Goal: Information Seeking & Learning: Learn about a topic

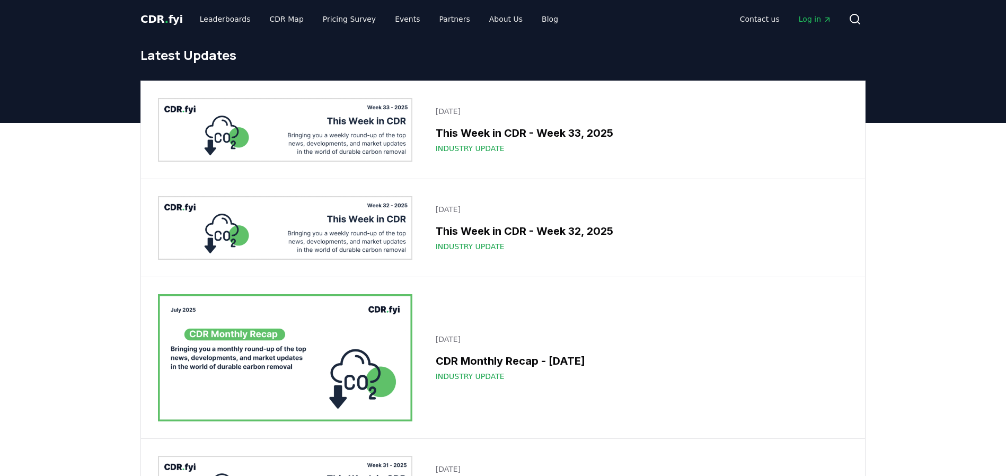
drag, startPoint x: 0, startPoint y: 0, endPoint x: 392, endPoint y: 139, distance: 415.8
click at [392, 139] on img at bounding box center [285, 130] width 254 height 64
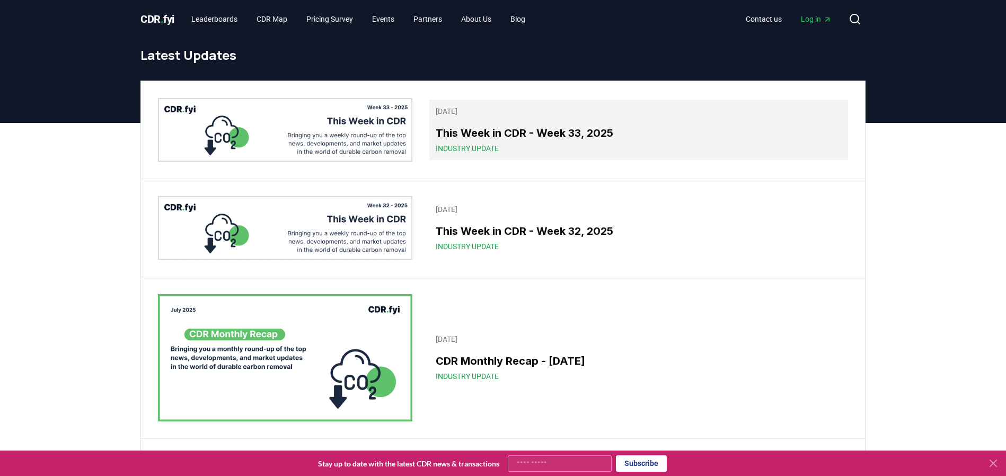
click at [479, 137] on h3 "This Week in CDR - Week 33, 2025" at bounding box center [639, 133] width 406 height 16
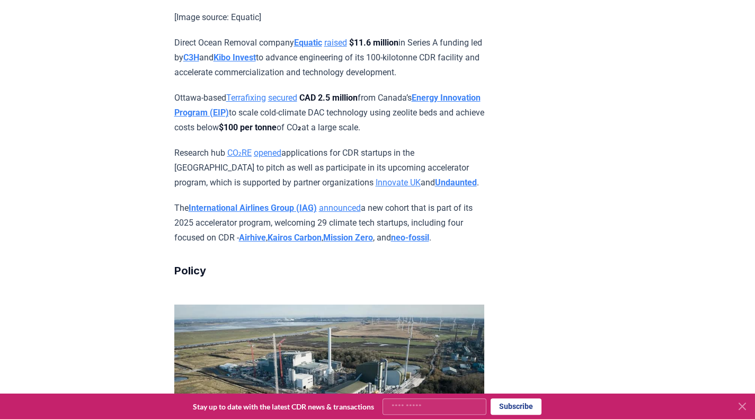
scroll to position [1289, 0]
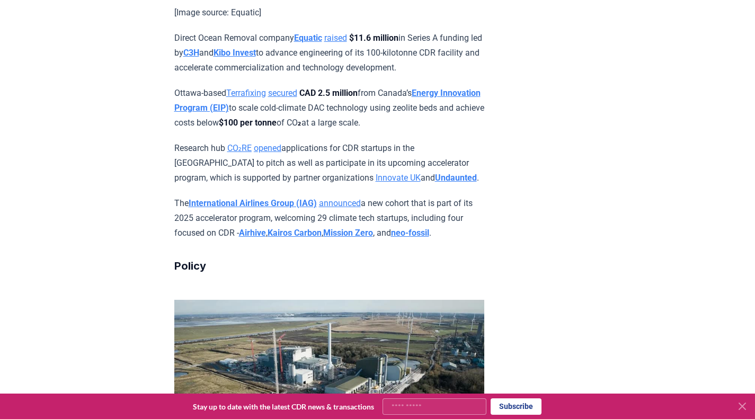
click at [374, 142] on p "Research hub CO₂RE opened applications for CDR startups in the [GEOGRAPHIC_DATA…" at bounding box center [329, 163] width 310 height 45
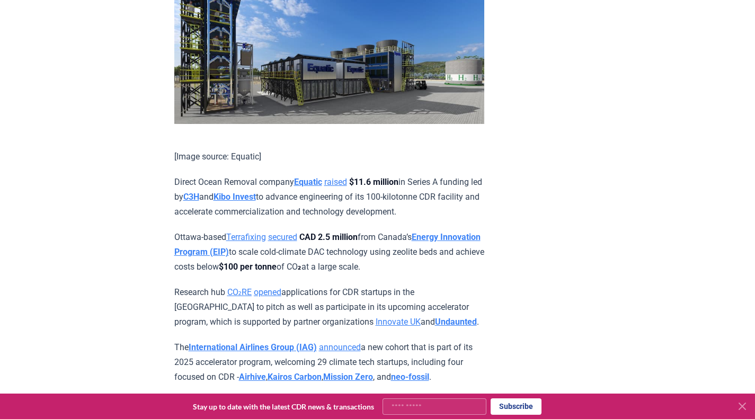
scroll to position [1187, 0]
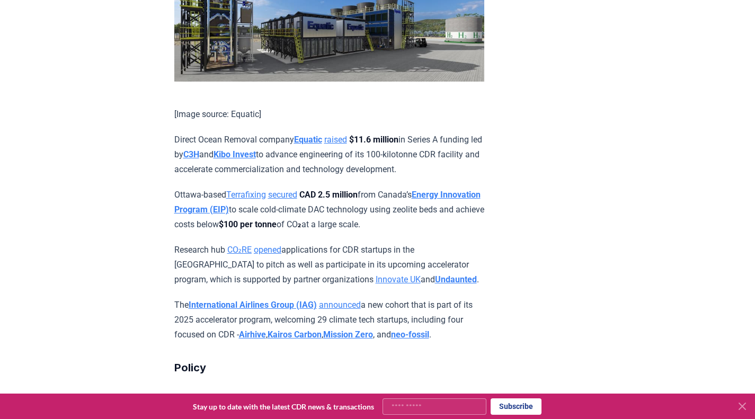
click at [319, 253] on p "Research hub CO₂RE opened applications for CDR startups in the [GEOGRAPHIC_DATA…" at bounding box center [329, 265] width 310 height 45
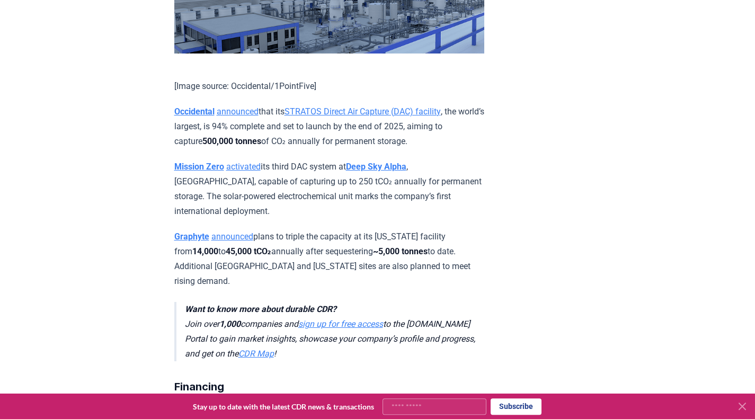
scroll to position [695, 0]
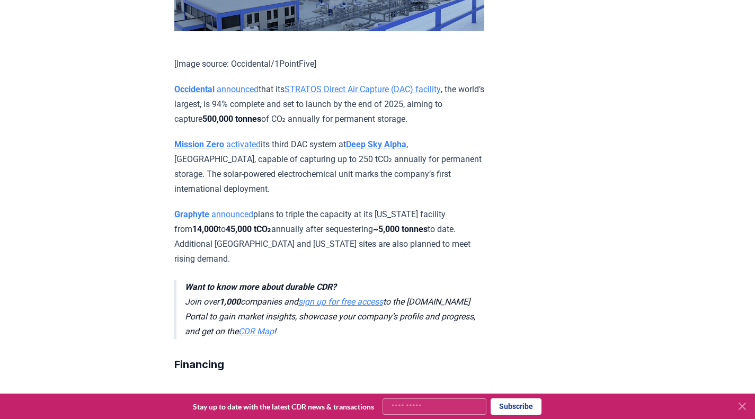
drag, startPoint x: 394, startPoint y: 117, endPoint x: 177, endPoint y: 86, distance: 220.1
click at [177, 86] on p "Occidental announced that its STRATOS Direct Air Capture (DAC) facility , the w…" at bounding box center [329, 104] width 310 height 45
copy p "Occidental announced that its STRATOS Direct Air Capture (DAC) facility , the w…"
click at [327, 122] on p "Occidental announced that its STRATOS Direct Air Capture (DAC) facility , the w…" at bounding box center [329, 104] width 310 height 45
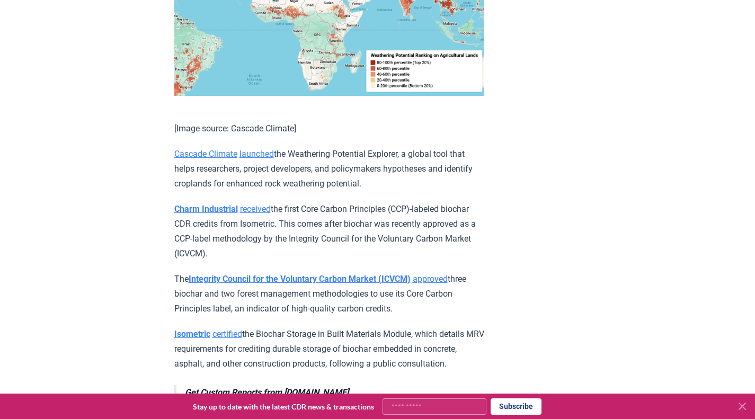
scroll to position [2070, 0]
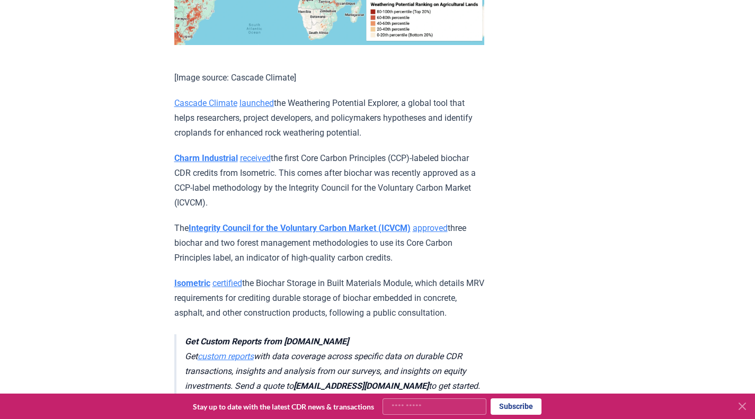
click at [279, 199] on p "Charm Industrial received the first Core Carbon Principles (CCP)-labeled biocha…" at bounding box center [329, 180] width 310 height 59
drag, startPoint x: 253, startPoint y: 191, endPoint x: 262, endPoint y: 192, distance: 9.6
click at [253, 191] on p "Charm Industrial received the first Core Carbon Principles (CCP)-labeled biocha…" at bounding box center [329, 180] width 310 height 59
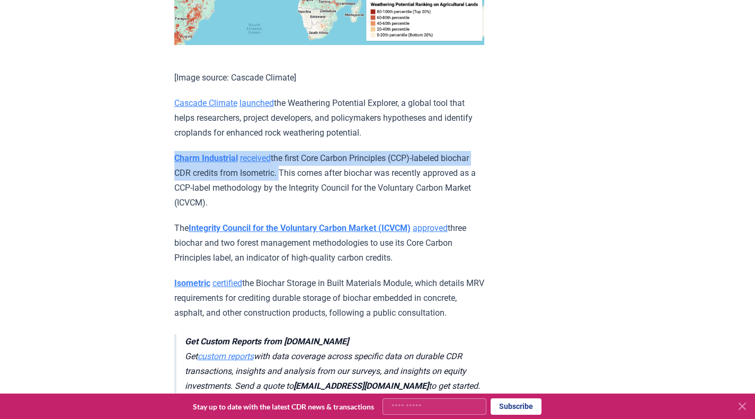
drag, startPoint x: 261, startPoint y: 191, endPoint x: 163, endPoint y: 164, distance: 101.6
copy p "Charm Industrial received the first Core Carbon Principles (CCP)-labeled biocha…"
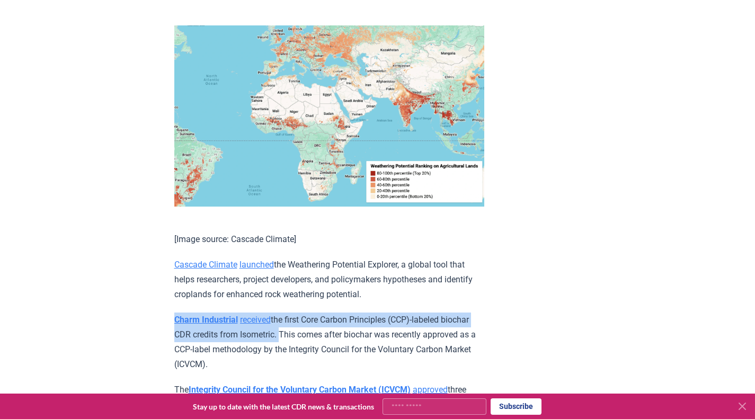
scroll to position [1900, 0]
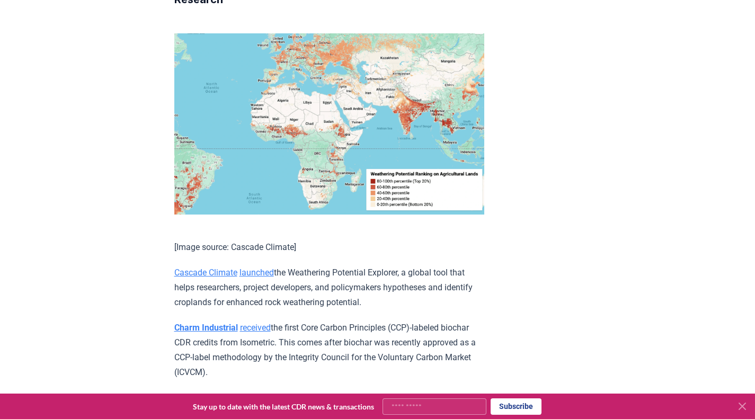
click at [322, 303] on p "Cascade Climate launched the Weathering Potential Explorer, a global tool that …" at bounding box center [329, 288] width 310 height 45
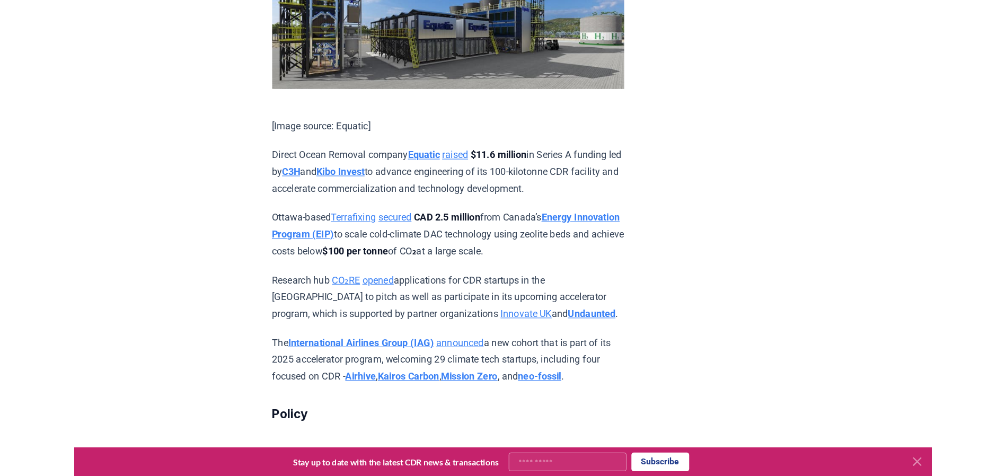
scroll to position [1187, 0]
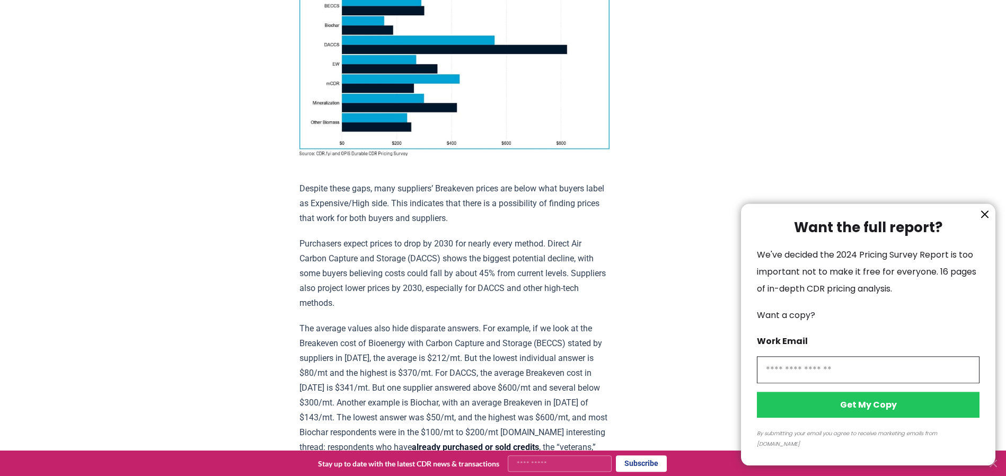
scroll to position [679, 0]
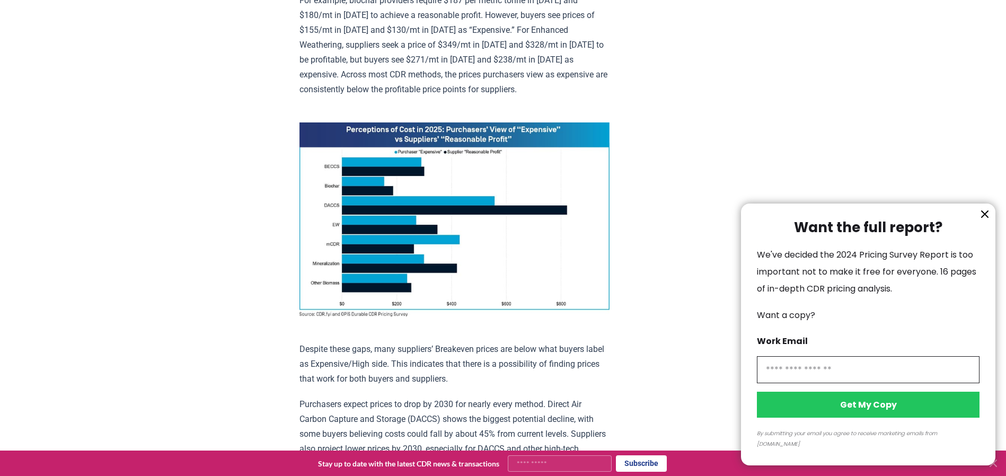
drag, startPoint x: 157, startPoint y: 311, endPoint x: 165, endPoint y: 309, distance: 7.7
click at [157, 311] on div at bounding box center [503, 238] width 1006 height 476
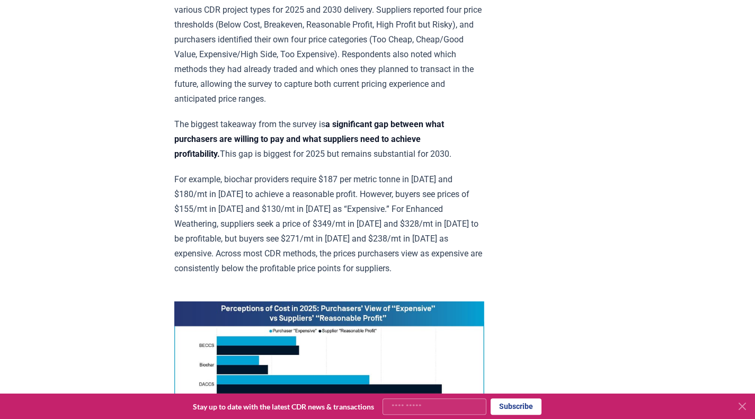
scroll to position [509, 0]
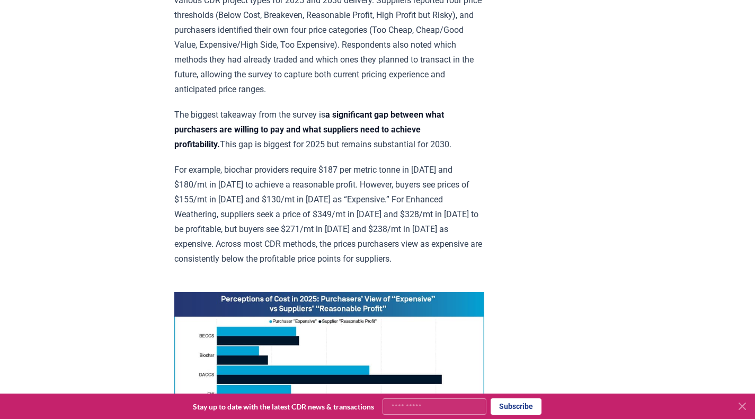
click at [197, 134] on p "The biggest takeaway from the survey is a significant gap between what purchase…" at bounding box center [329, 130] width 310 height 45
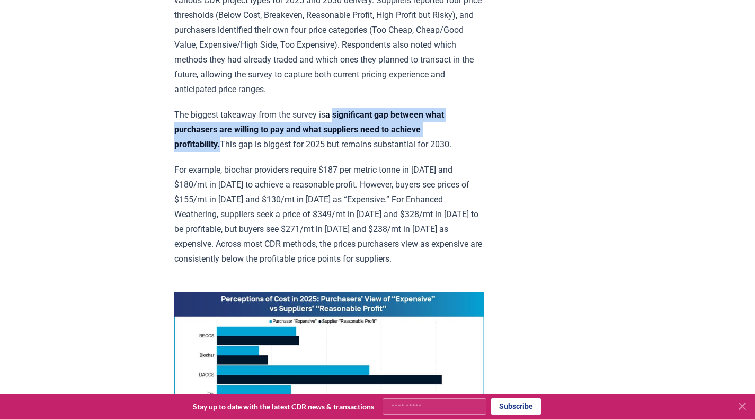
drag, startPoint x: 340, startPoint y: 130, endPoint x: 423, endPoint y: 148, distance: 84.5
click at [423, 148] on p "The biggest takeaway from the survey is a significant gap between what purchase…" at bounding box center [329, 130] width 310 height 45
copy strong "significant gap between what purchasers are willing to pay and what suppliers n…"
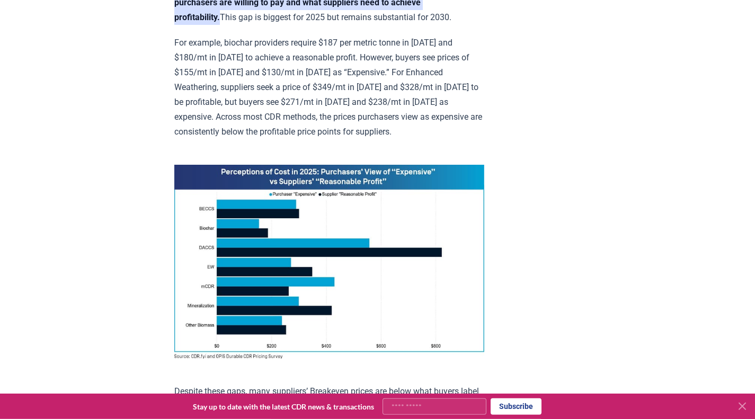
scroll to position [636, 0]
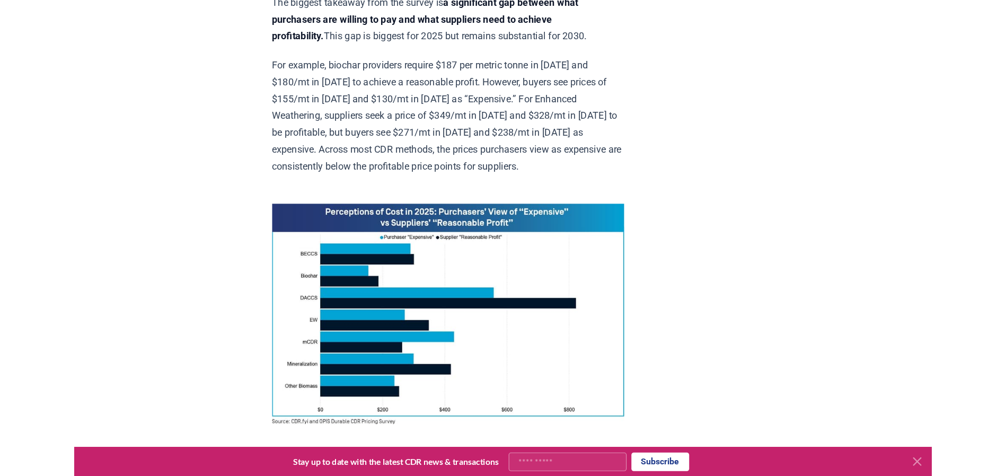
scroll to position [636, 0]
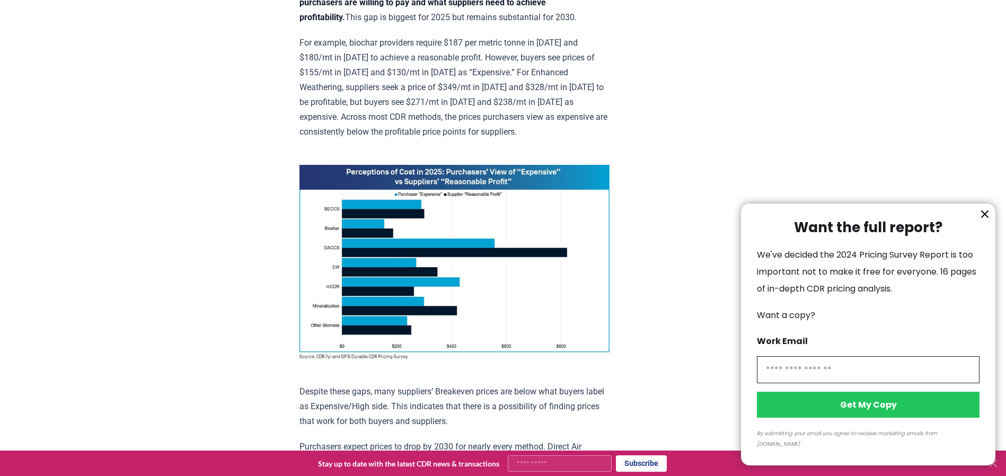
click at [755, 373] on input "information" at bounding box center [868, 369] width 223 height 27
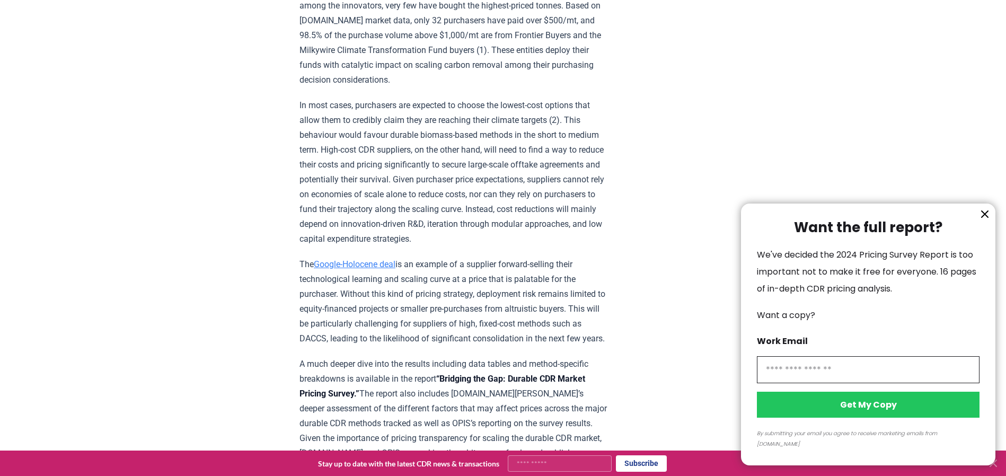
scroll to position [1807, 0]
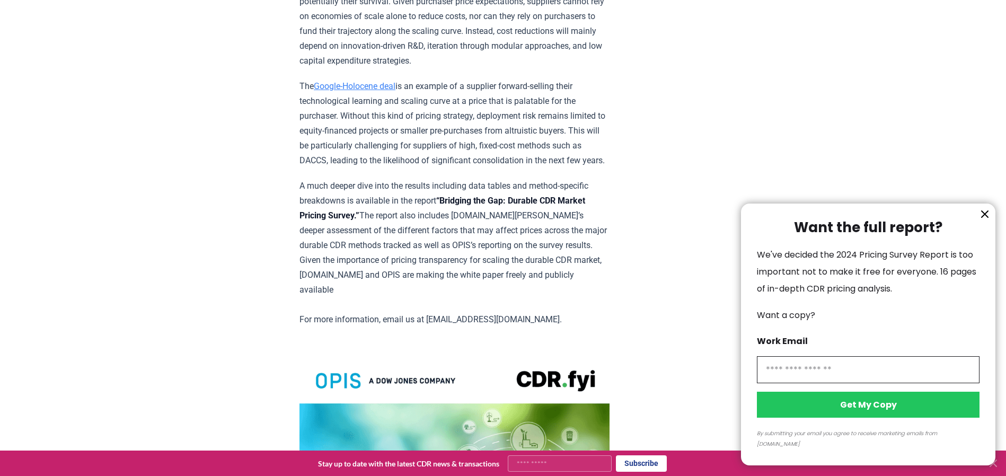
click at [522, 218] on div at bounding box center [503, 238] width 1006 height 476
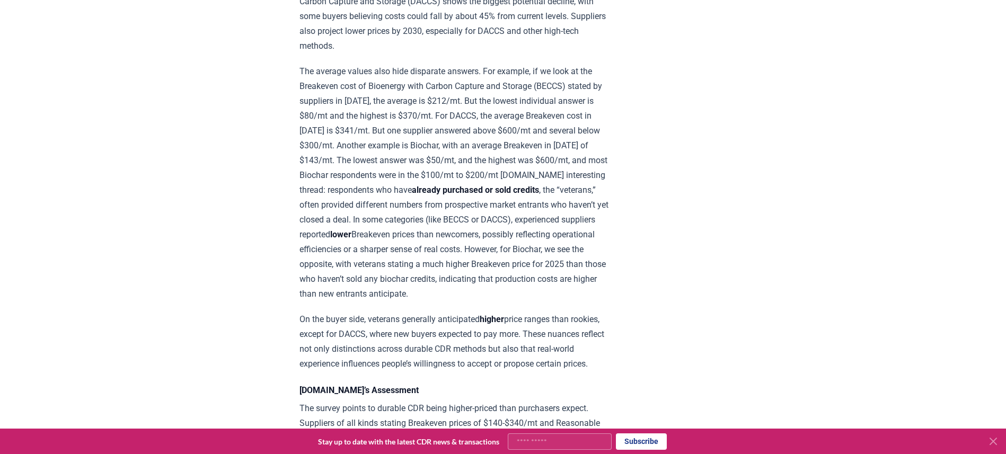
scroll to position [1743, 0]
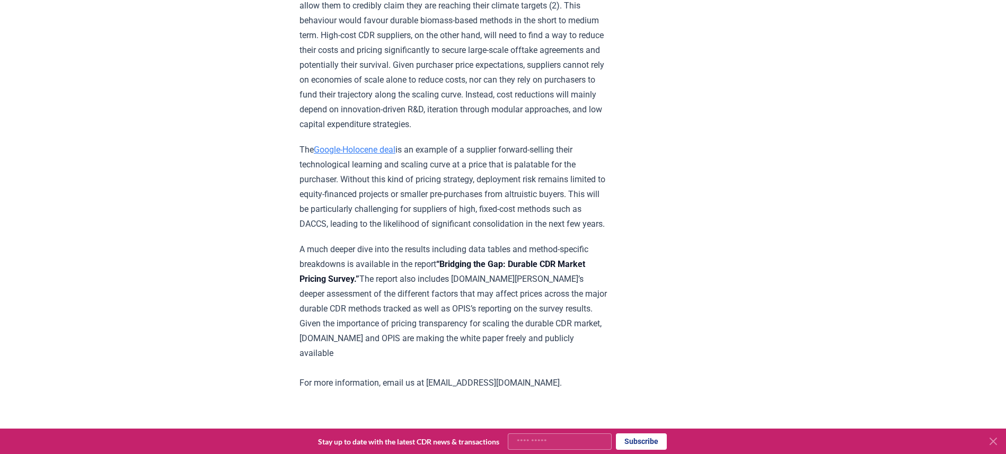
click at [388, 247] on p "A much deeper dive into the results including data tables and method-specific b…" at bounding box center [455, 316] width 310 height 148
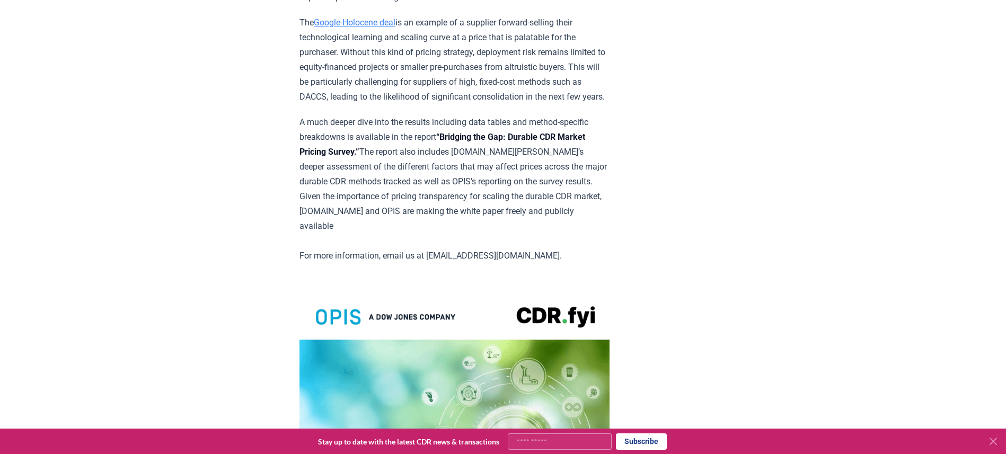
scroll to position [1751, 0]
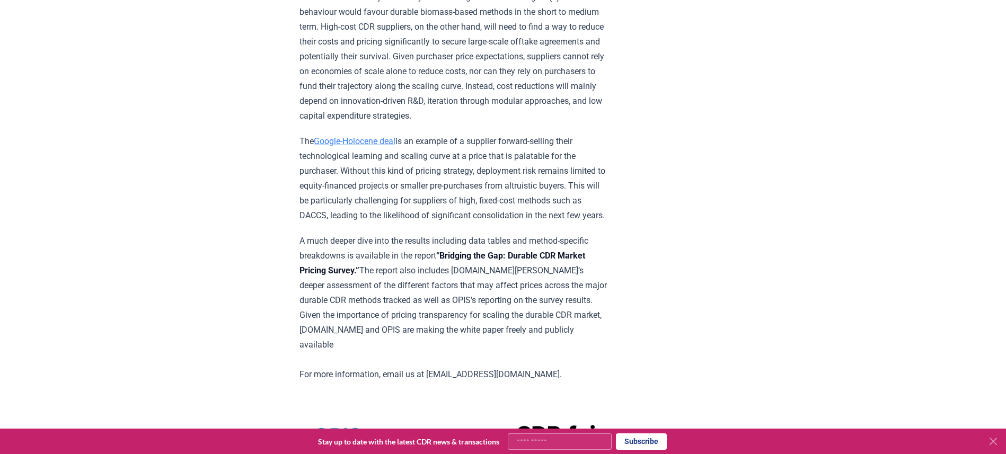
click at [489, 164] on p "The Google-Holocene deal is an example of a supplier forward-selling their tech…" at bounding box center [455, 178] width 310 height 89
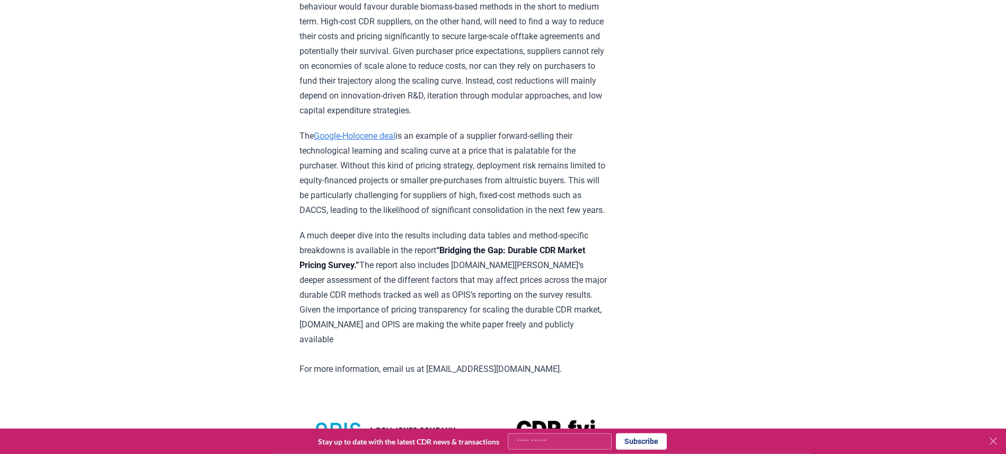
scroll to position [1760, 0]
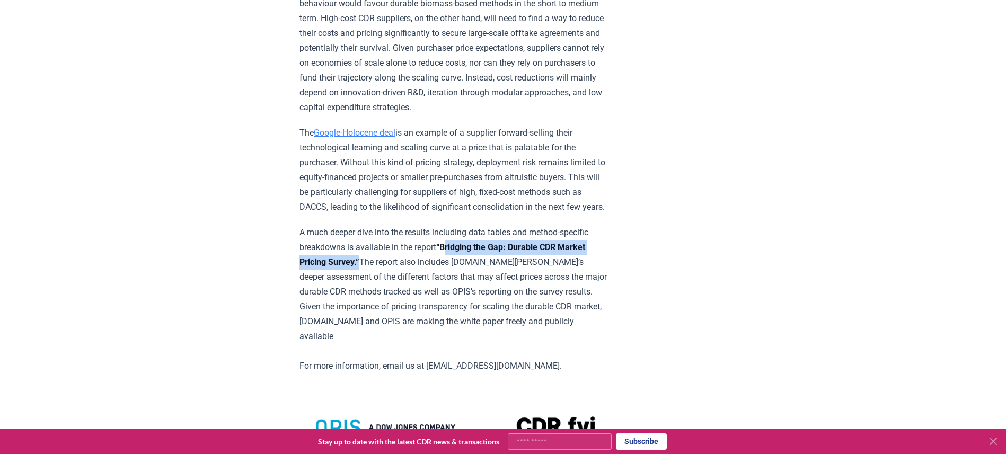
drag, startPoint x: 446, startPoint y: 209, endPoint x: 330, endPoint y: 230, distance: 118.0
click at [329, 231] on p "A much deeper dive into the results including data tables and method-specific b…" at bounding box center [455, 299] width 310 height 148
copy strong "Bridging the Gap: Durable CDR Market Pricing Survey."
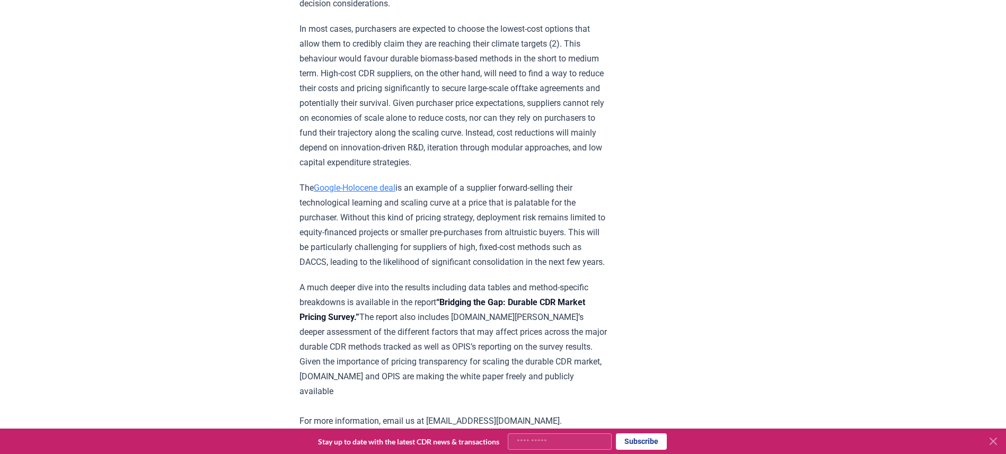
scroll to position [1701, 0]
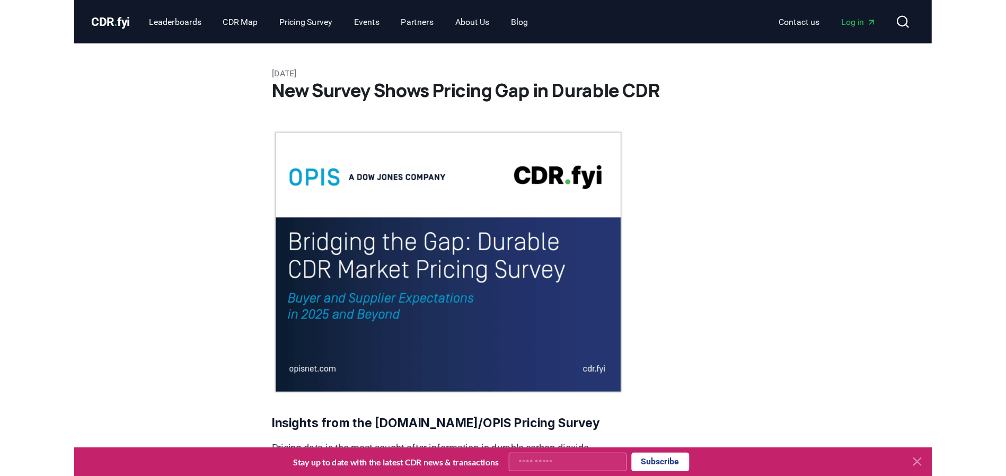
scroll to position [636, 0]
